Goal: Task Accomplishment & Management: Complete application form

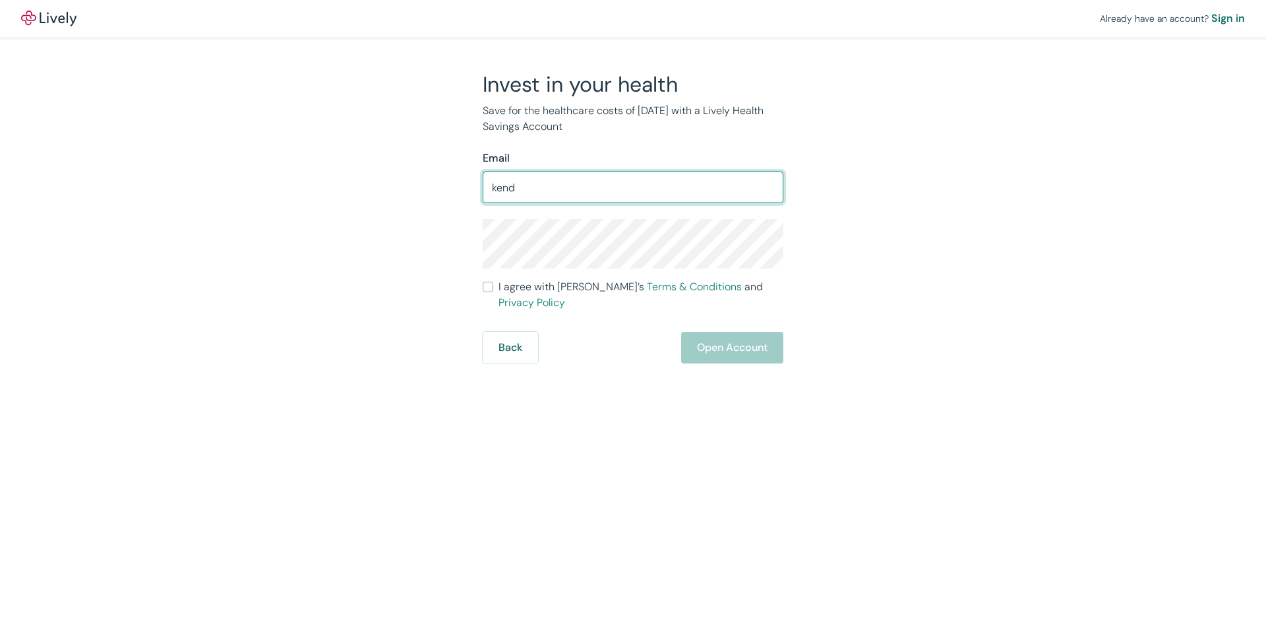
type input "[EMAIL_ADDRESS][DOMAIN_NAME]"
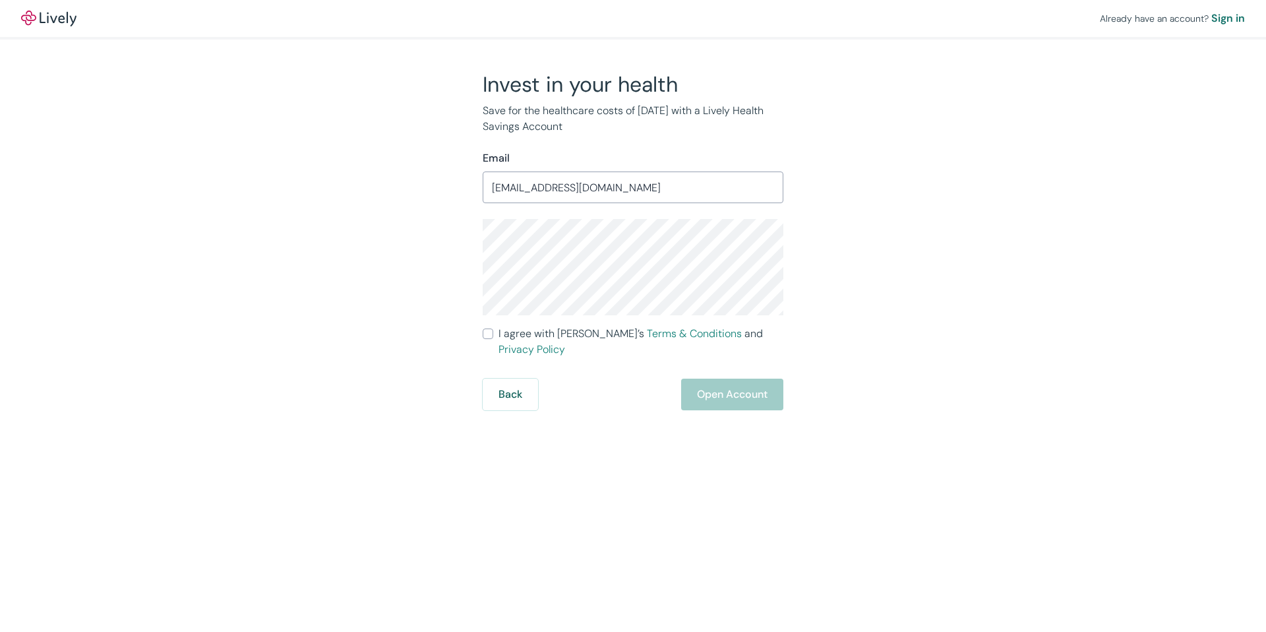
click at [892, 317] on div "Invest in your health Save for the healthcare costs of [DATE] with a Lively Hea…" at bounding box center [625, 240] width 633 height 339
click at [506, 334] on span "I agree with Lively’s Terms & Conditions and Privacy Policy" at bounding box center [641, 342] width 285 height 32
click at [493, 334] on input "I agree with Lively’s Terms & Conditions and Privacy Policy" at bounding box center [488, 333] width 11 height 11
checkbox input "true"
click at [683, 379] on button "Open Account" at bounding box center [732, 395] width 102 height 32
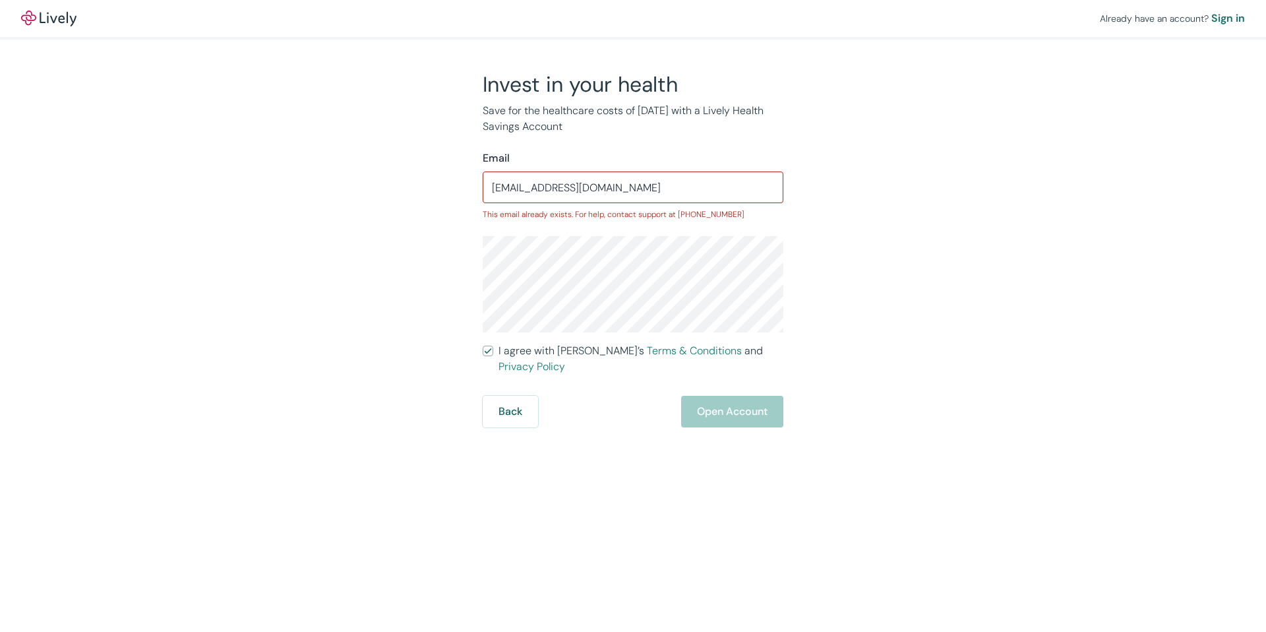
click at [633, 174] on input "[EMAIL_ADDRESS][DOMAIN_NAME]" at bounding box center [633, 187] width 301 height 26
click at [1229, 18] on div "Sign in" at bounding box center [1229, 19] width 34 height 16
